Goal: Information Seeking & Learning: Learn about a topic

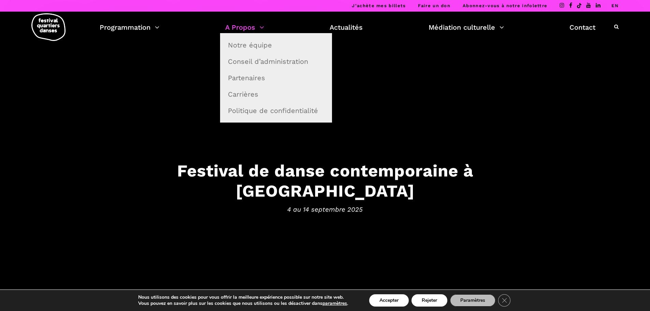
click at [249, 30] on link "A Propos" at bounding box center [244, 27] width 39 height 12
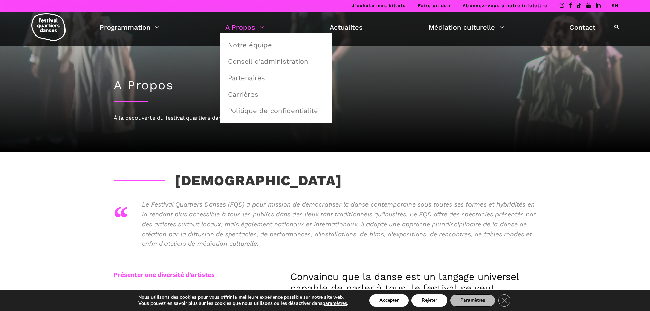
click at [240, 24] on link "A Propos" at bounding box center [244, 27] width 39 height 12
click at [247, 45] on link "Notre équipe" at bounding box center [276, 45] width 104 height 16
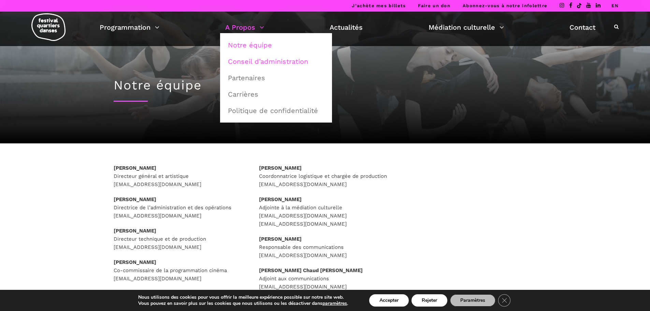
click at [249, 62] on link "Conseil d’administration" at bounding box center [276, 62] width 104 height 16
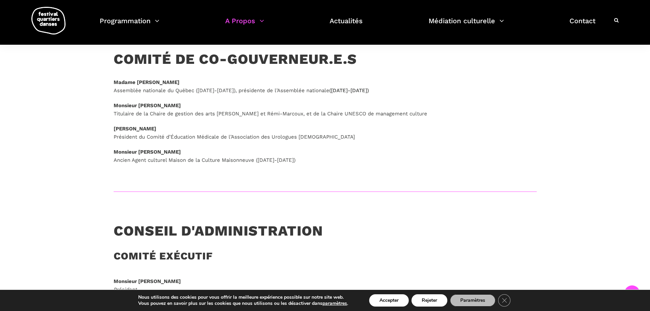
scroll to position [239, 0]
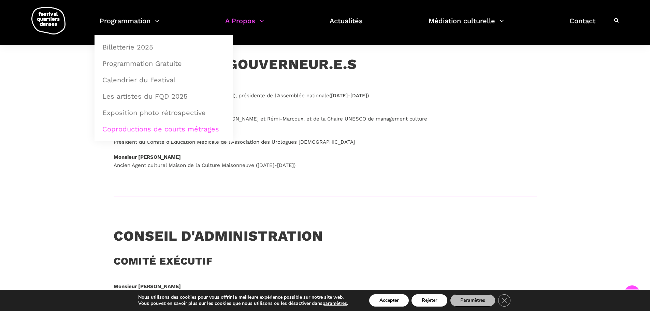
drag, startPoint x: 157, startPoint y: 127, endPoint x: 162, endPoint y: 126, distance: 5.6
click at [157, 128] on link "Coproductions de courts métrages" at bounding box center [163, 129] width 131 height 16
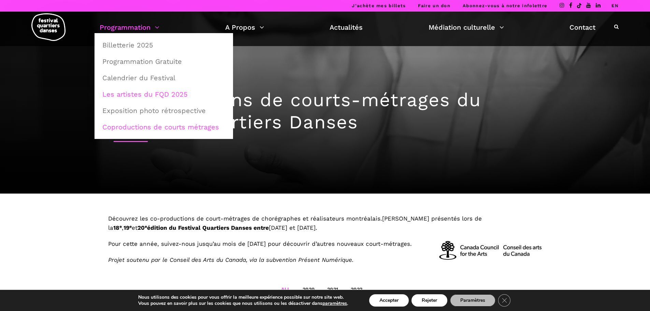
click at [139, 94] on link "Les artistes du FQD 2025" at bounding box center [163, 94] width 131 height 16
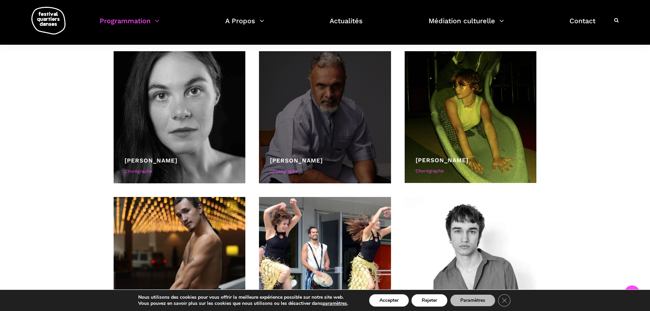
scroll to position [2660, 0]
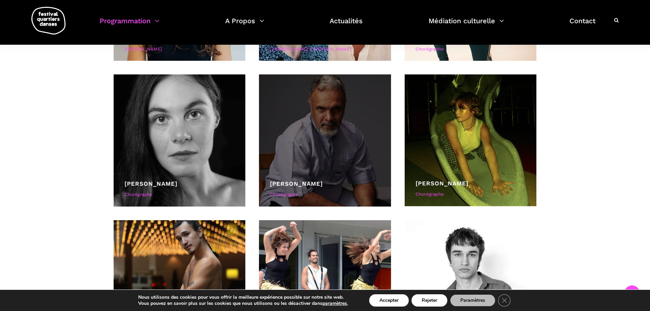
click at [319, 128] on div at bounding box center [325, 140] width 132 height 132
click at [284, 188] on div "[PERSON_NAME]" at bounding box center [325, 183] width 110 height 9
click at [332, 148] on div at bounding box center [325, 140] width 132 height 132
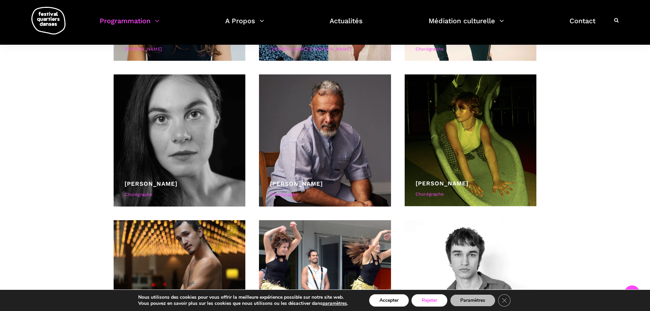
click at [425, 302] on button "Rejeter" at bounding box center [429, 300] width 36 height 12
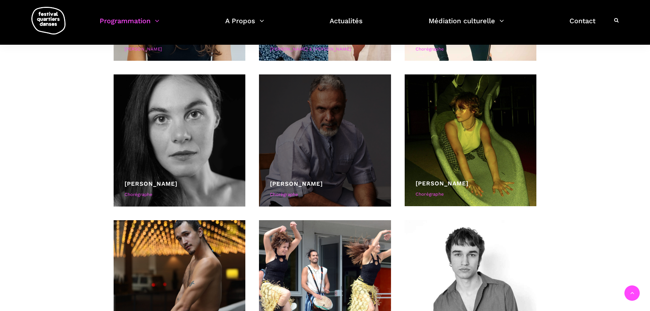
click at [331, 149] on div at bounding box center [325, 140] width 132 height 132
click at [287, 194] on div "Chorégraphe" at bounding box center [325, 194] width 110 height 7
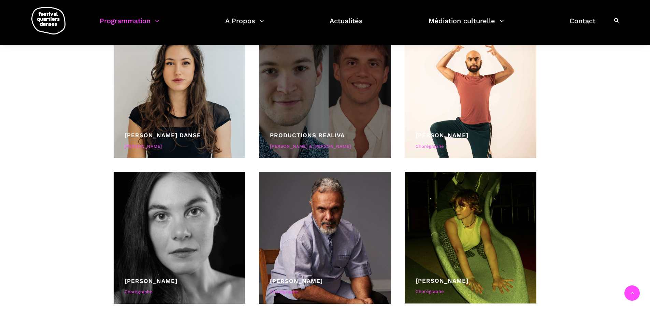
scroll to position [2558, 0]
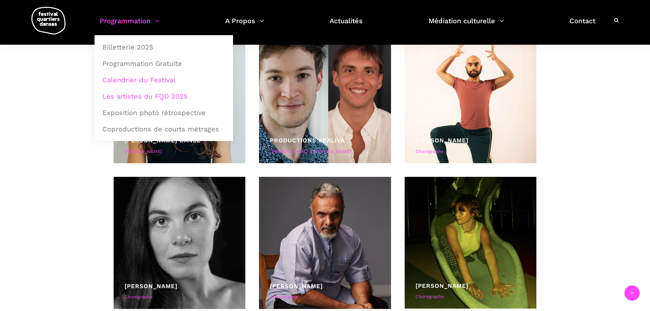
click at [132, 80] on link "Calendrier du Festival" at bounding box center [163, 80] width 131 height 16
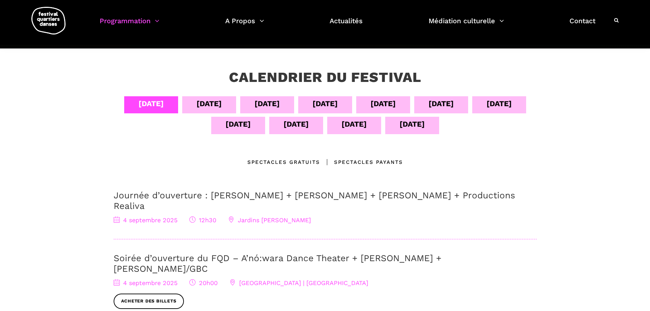
scroll to position [102, 0]
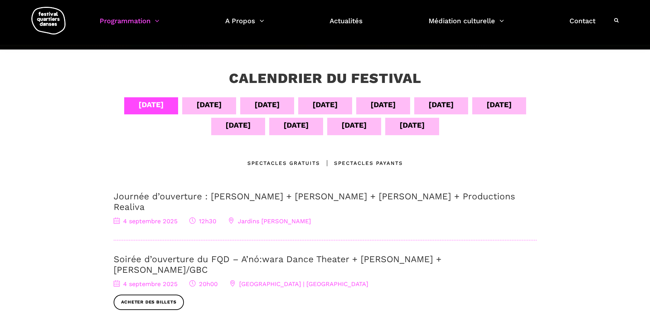
click at [215, 107] on div "[DATE]" at bounding box center [208, 105] width 25 height 12
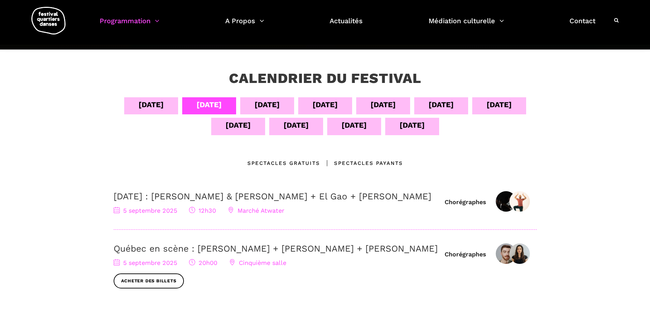
click at [254, 102] on div "[DATE]" at bounding box center [266, 105] width 25 height 12
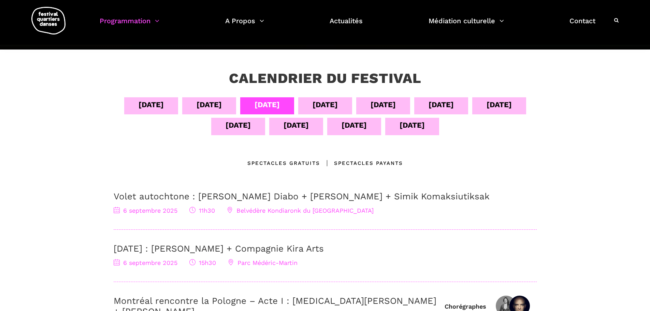
click at [319, 104] on div "[DATE]" at bounding box center [324, 105] width 25 height 12
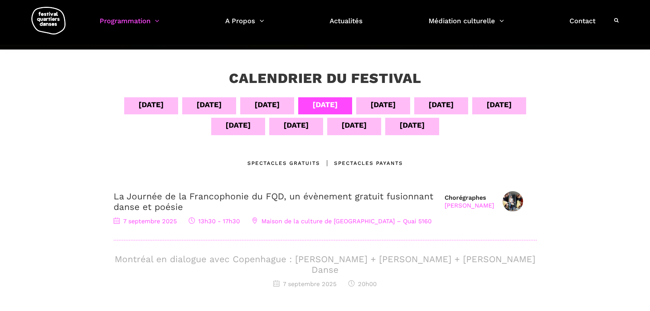
click at [387, 107] on div "[DATE]" at bounding box center [382, 105] width 25 height 12
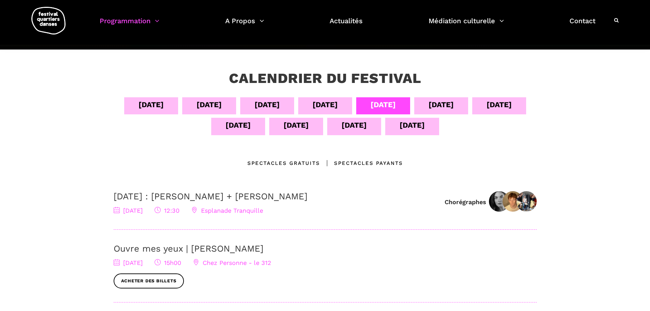
click at [452, 102] on div "[DATE]" at bounding box center [440, 105] width 25 height 12
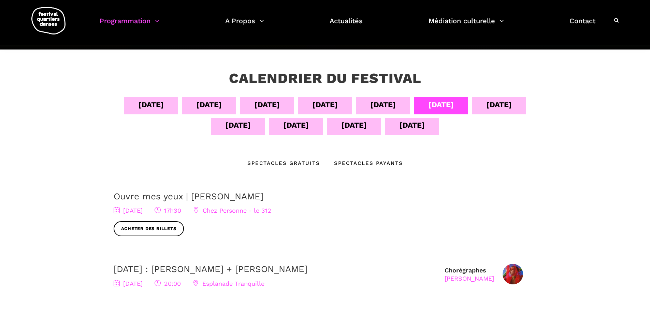
click at [490, 100] on div "[DATE]" at bounding box center [499, 105] width 54 height 17
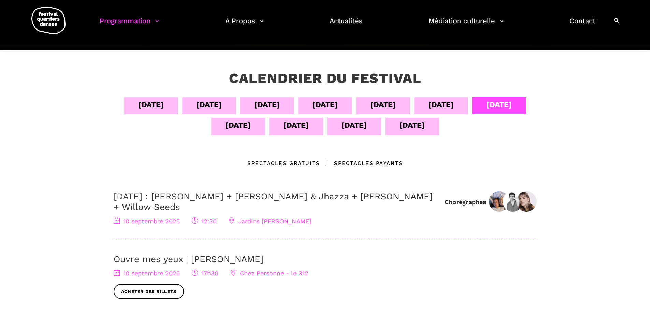
click at [230, 132] on div "[DATE]" at bounding box center [238, 126] width 54 height 17
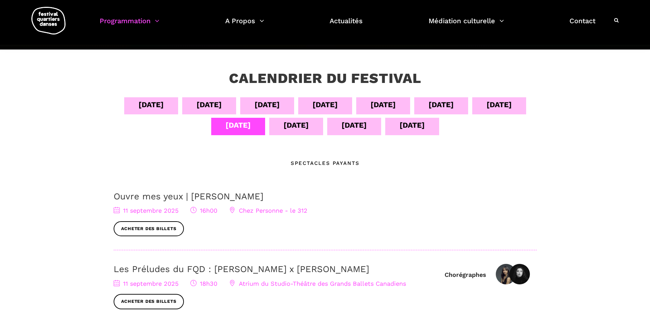
click at [285, 124] on div "[DATE]" at bounding box center [295, 125] width 25 height 12
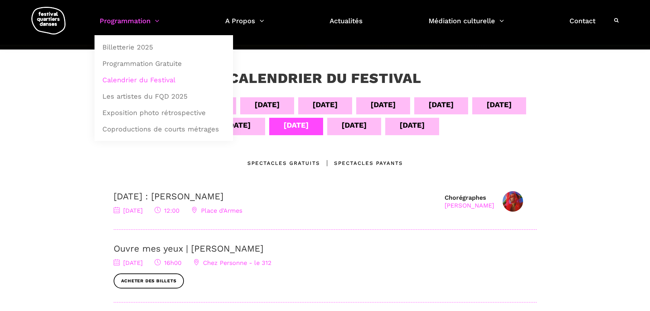
click at [114, 21] on link "Programmation" at bounding box center [130, 25] width 60 height 20
click at [150, 97] on link "Les artistes du FQD 2025" at bounding box center [163, 96] width 131 height 16
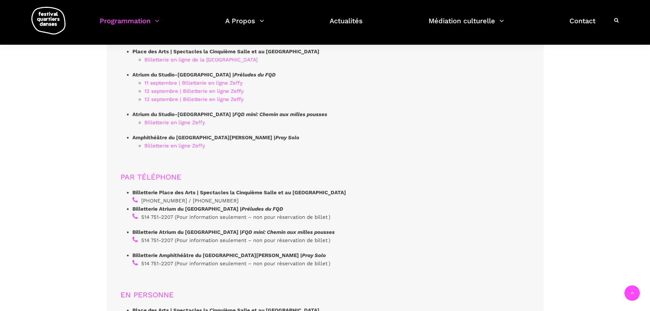
scroll to position [1910, 0]
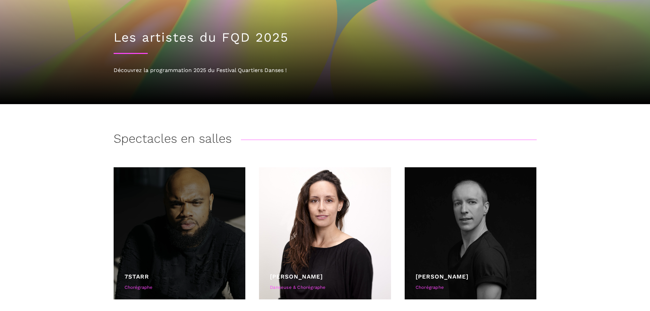
scroll to position [102, 0]
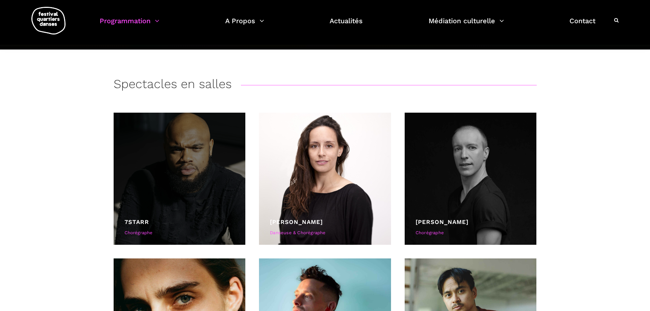
click at [211, 167] on div at bounding box center [180, 179] width 132 height 132
click at [205, 161] on div at bounding box center [180, 179] width 132 height 132
click at [136, 225] on div "7starr" at bounding box center [179, 221] width 110 height 9
click at [137, 221] on link "7starr" at bounding box center [136, 221] width 25 height 7
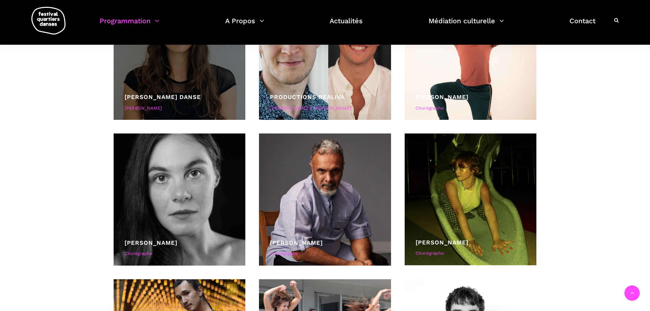
scroll to position [2660, 0]
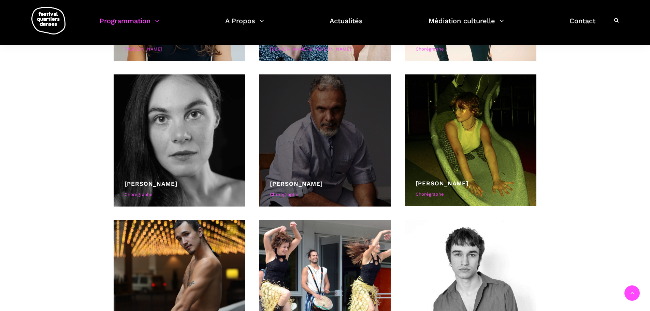
click at [311, 140] on div at bounding box center [325, 140] width 132 height 132
click at [304, 180] on div "Roger Sinha Chorégraphe" at bounding box center [325, 140] width 132 height 132
click at [306, 184] on link "[PERSON_NAME]" at bounding box center [296, 183] width 53 height 7
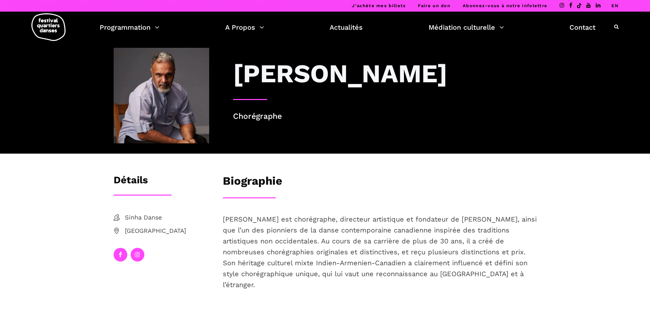
click at [156, 100] on img at bounding box center [161, 95] width 95 height 95
